Goal: Task Accomplishment & Management: Manage account settings

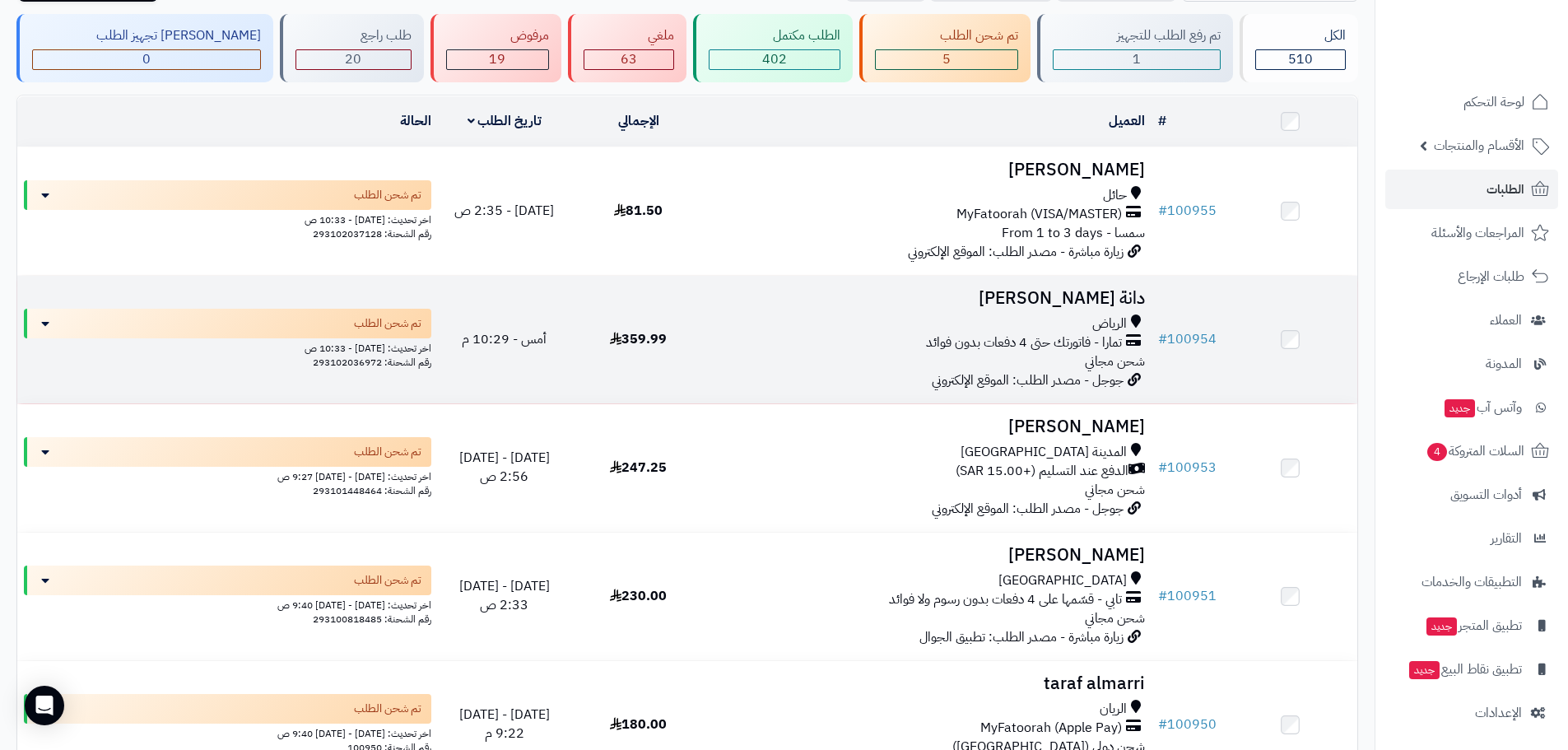
scroll to position [192, 0]
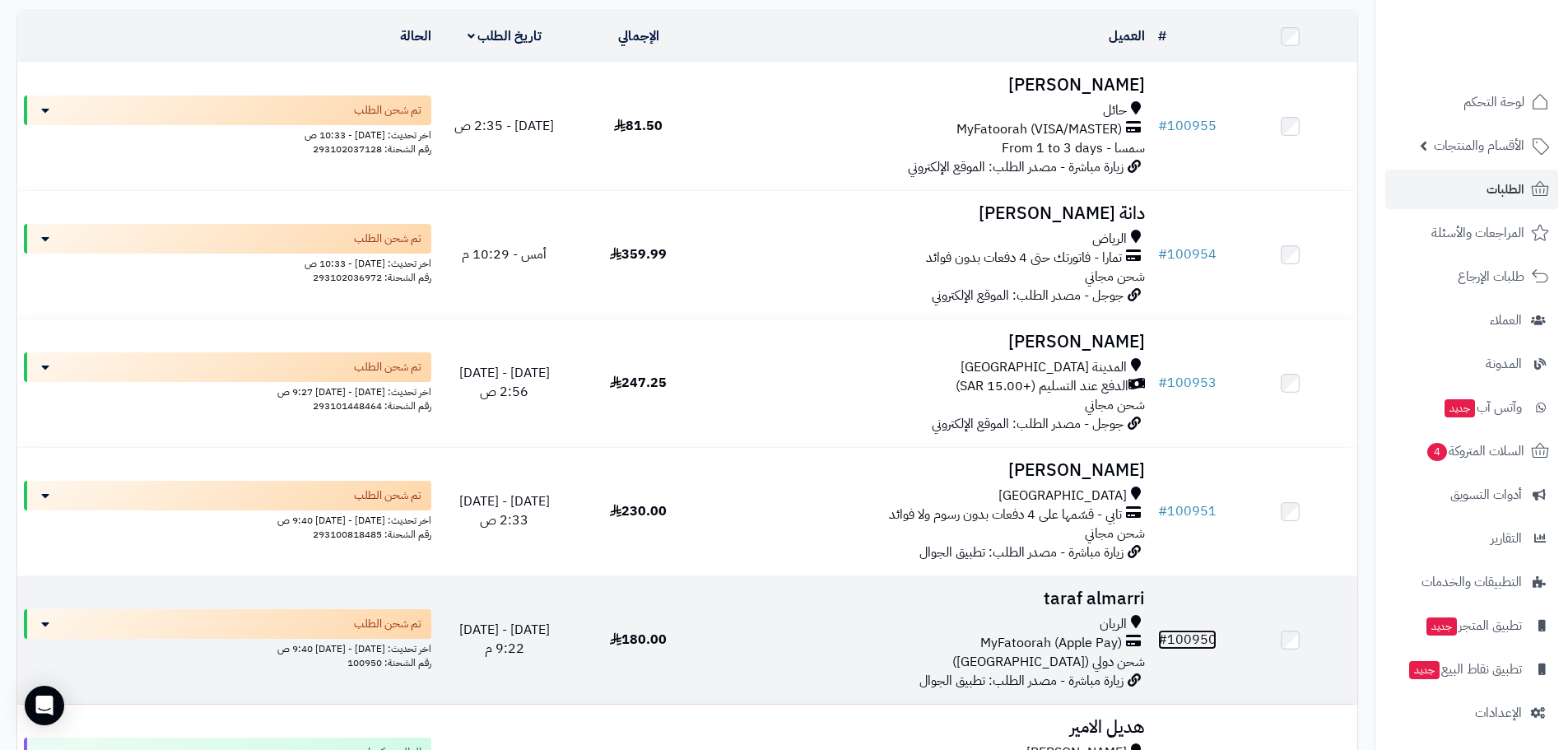
click at [1181, 630] on link "# 100950" at bounding box center [1187, 640] width 59 height 20
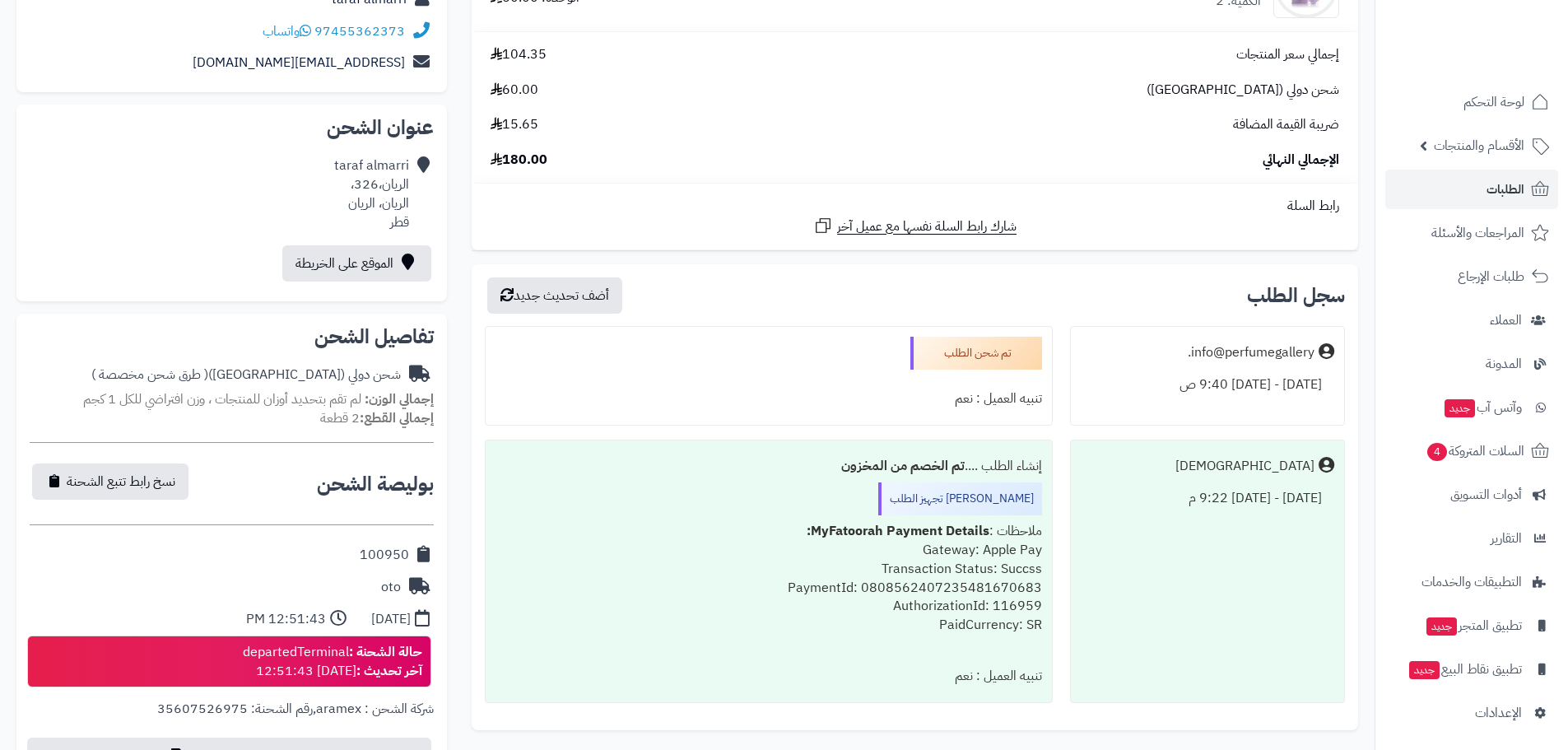
scroll to position [384, 0]
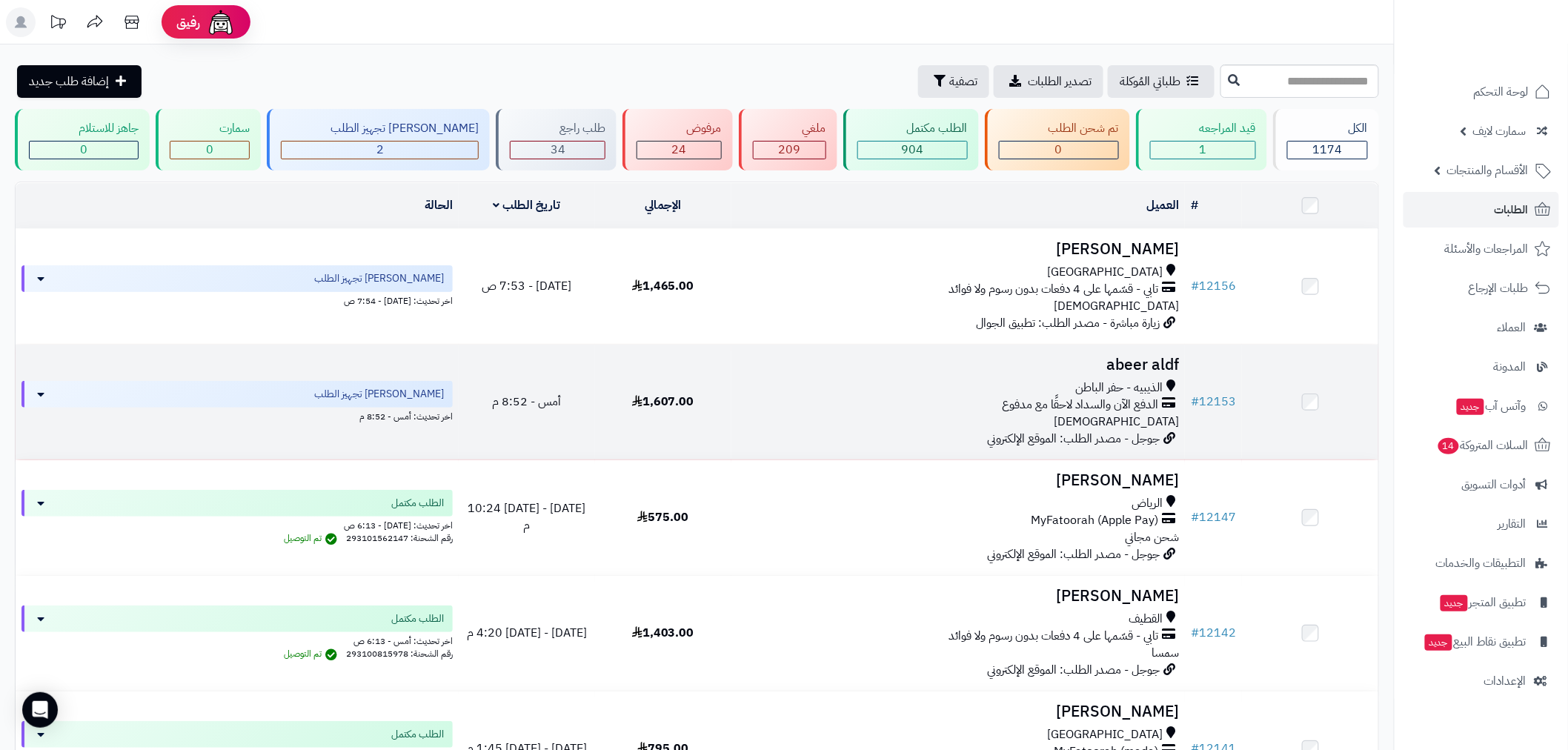
click at [1236, 392] on td "# 12153" at bounding box center [1212, 401] width 57 height 115
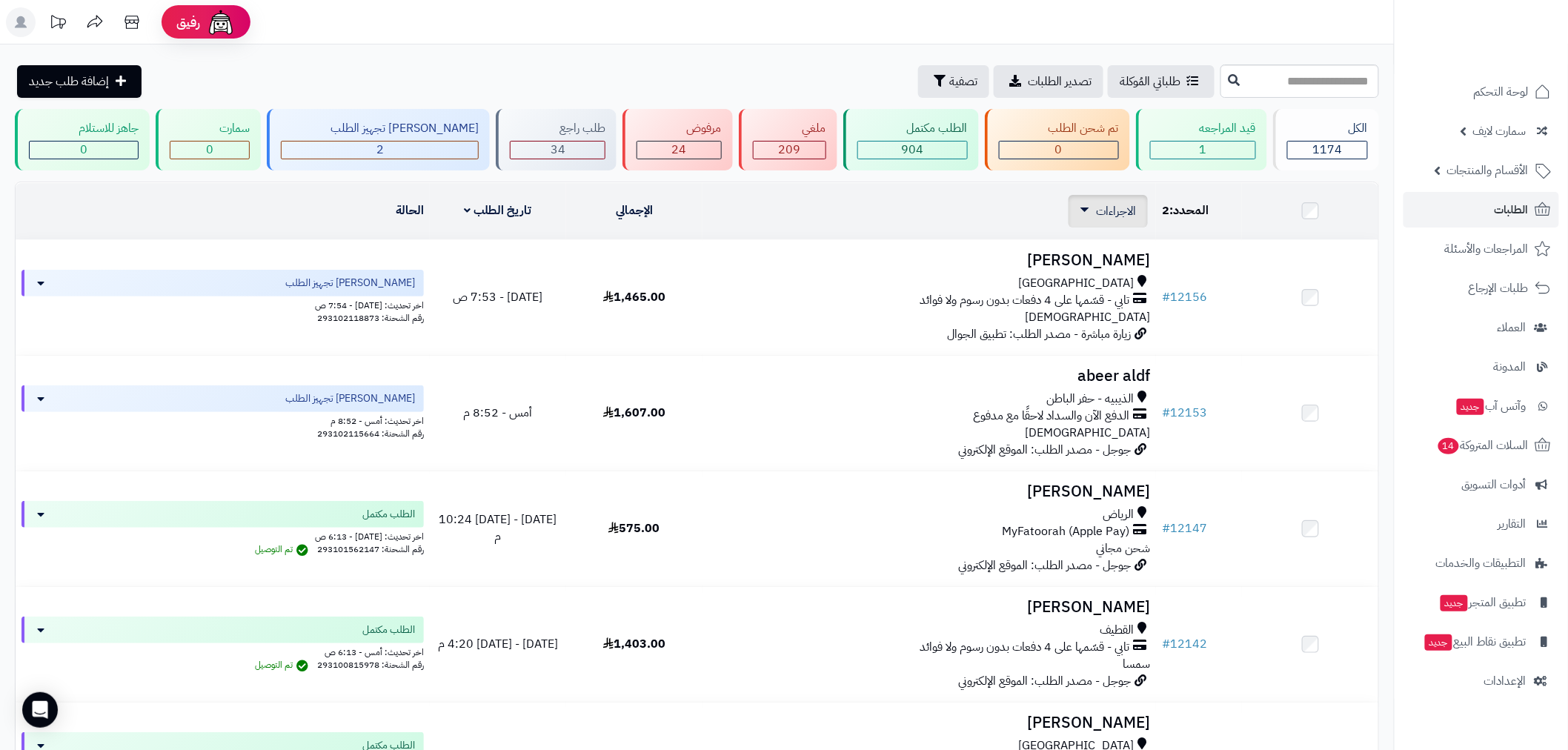
click at [1104, 209] on span "الاجراءات" at bounding box center [1116, 211] width 40 height 18
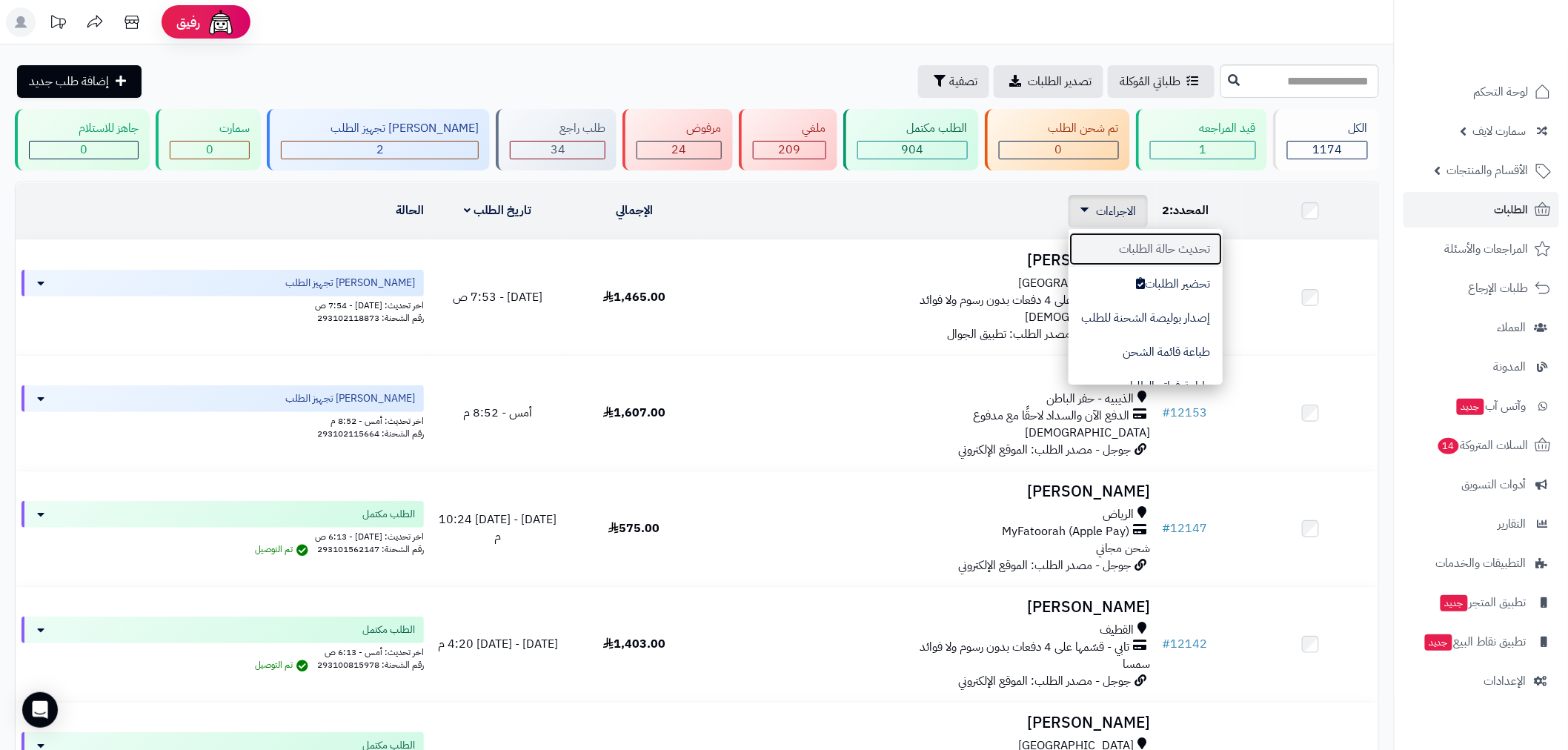
click at [1180, 255] on button "تحديث حالة الطلبات" at bounding box center [1146, 249] width 155 height 34
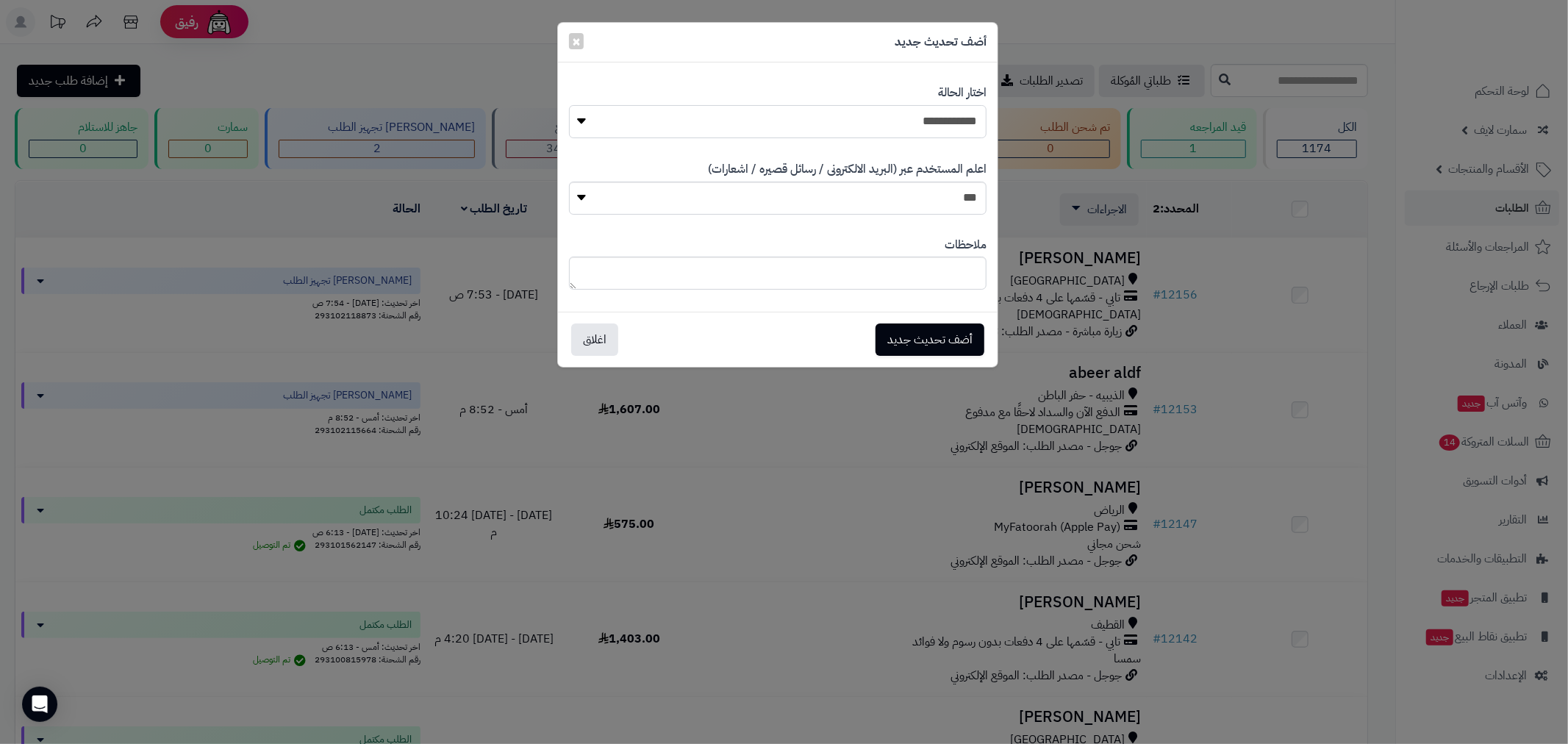
drag, startPoint x: 944, startPoint y: 127, endPoint x: 954, endPoint y: 138, distance: 14.9
click at [944, 127] on select "**********" at bounding box center [777, 122] width 417 height 33
select select "*"
click at [569, 105] on select "**********" at bounding box center [777, 122] width 417 height 33
click at [947, 339] on button "أضف تحديث جديد" at bounding box center [929, 338] width 109 height 32
